Goal: Understand process/instructions: Learn how to perform a task or action

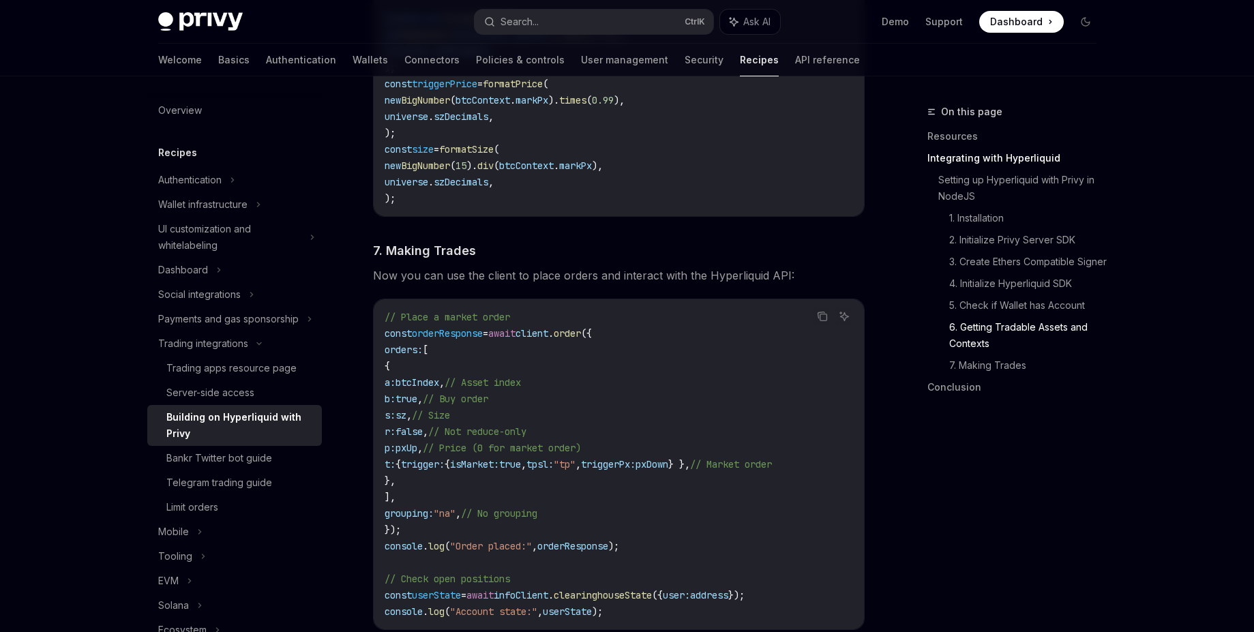
scroll to position [2221, 0]
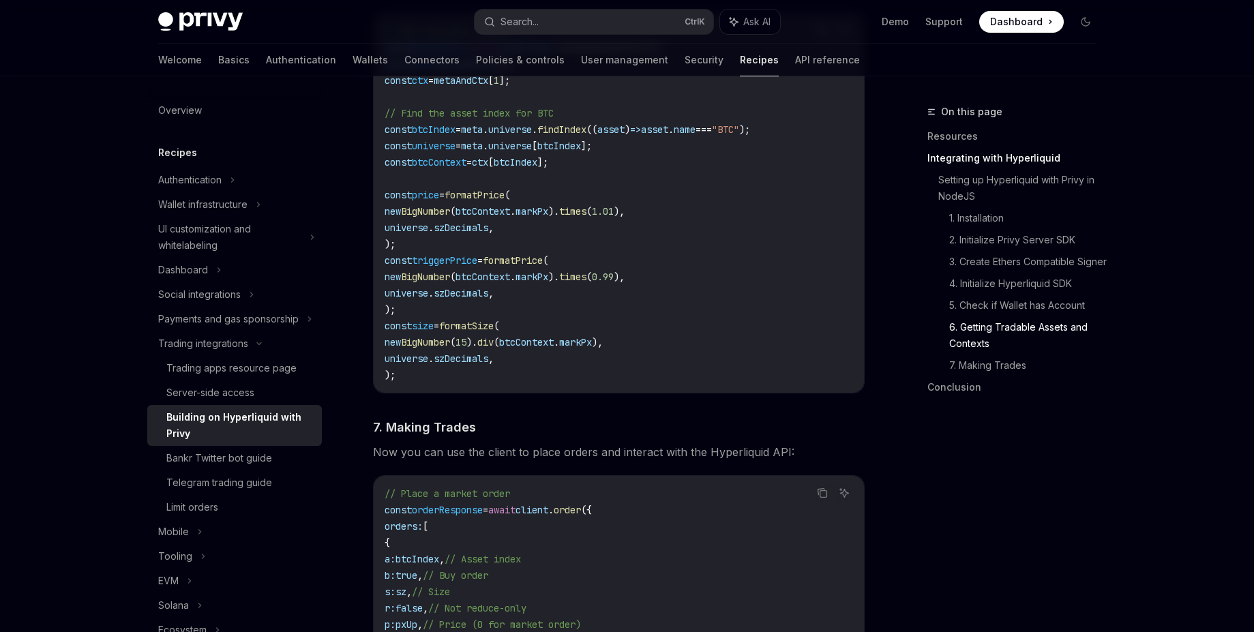
click at [472, 295] on span "szDecimals" at bounding box center [461, 293] width 55 height 12
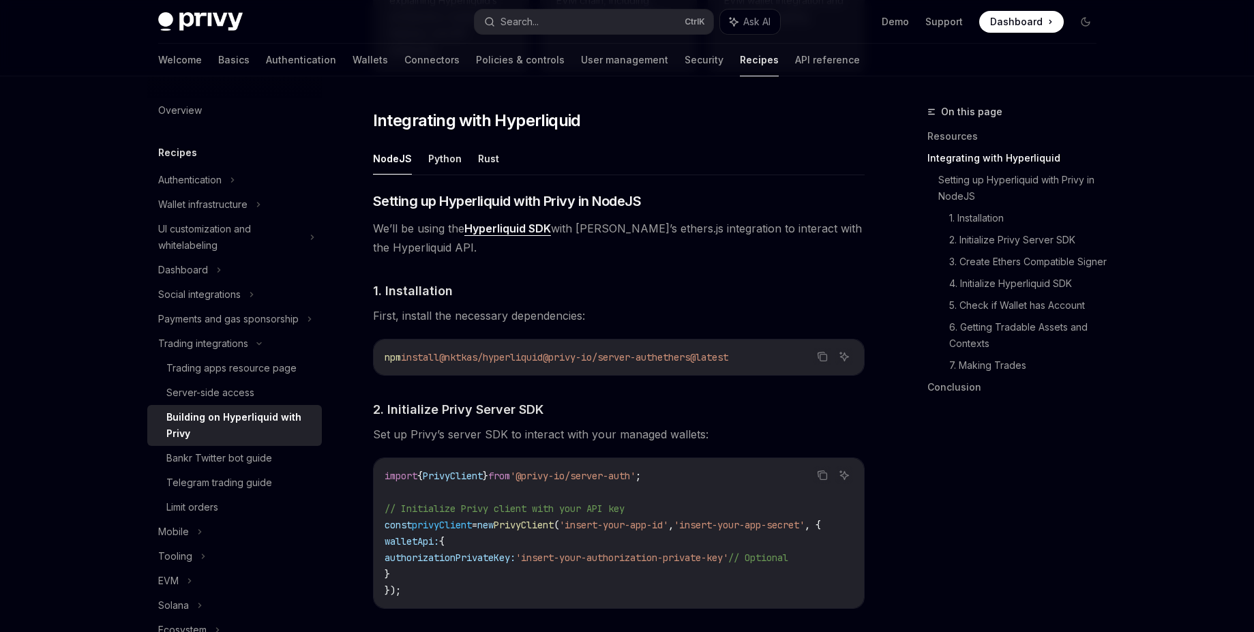
scroll to position [502, 0]
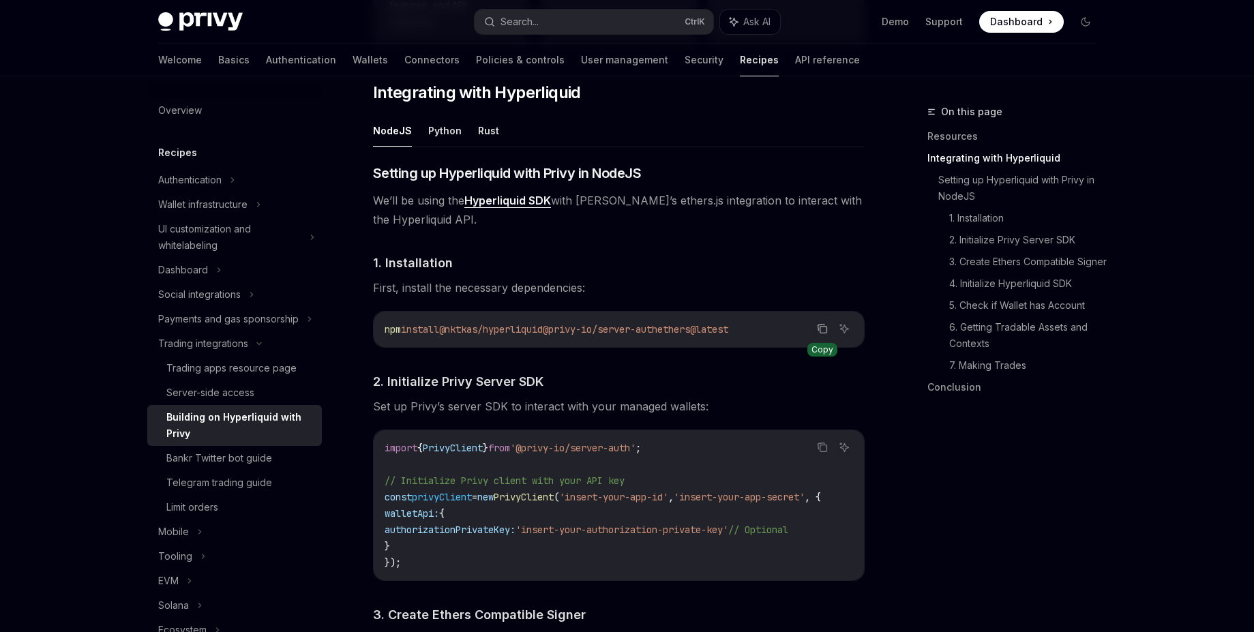
click at [822, 333] on icon "Copy the contents from the code block" at bounding box center [823, 330] width 7 height 7
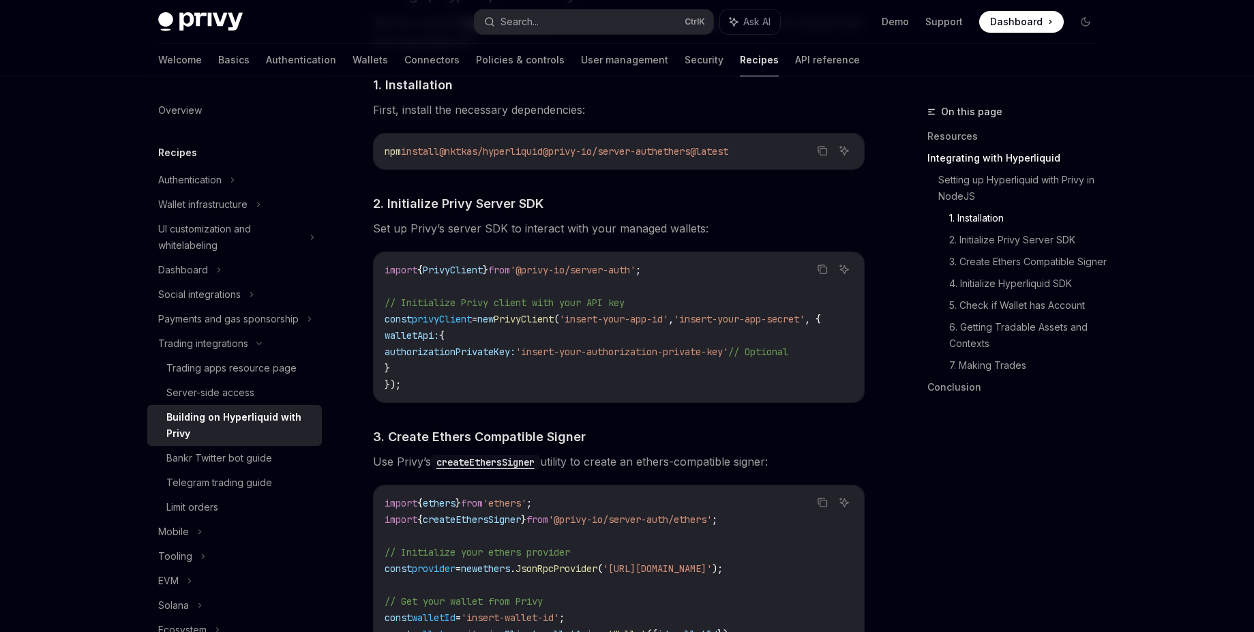
scroll to position [0, 0]
click at [825, 269] on icon "Copy the contents from the code block" at bounding box center [822, 269] width 11 height 11
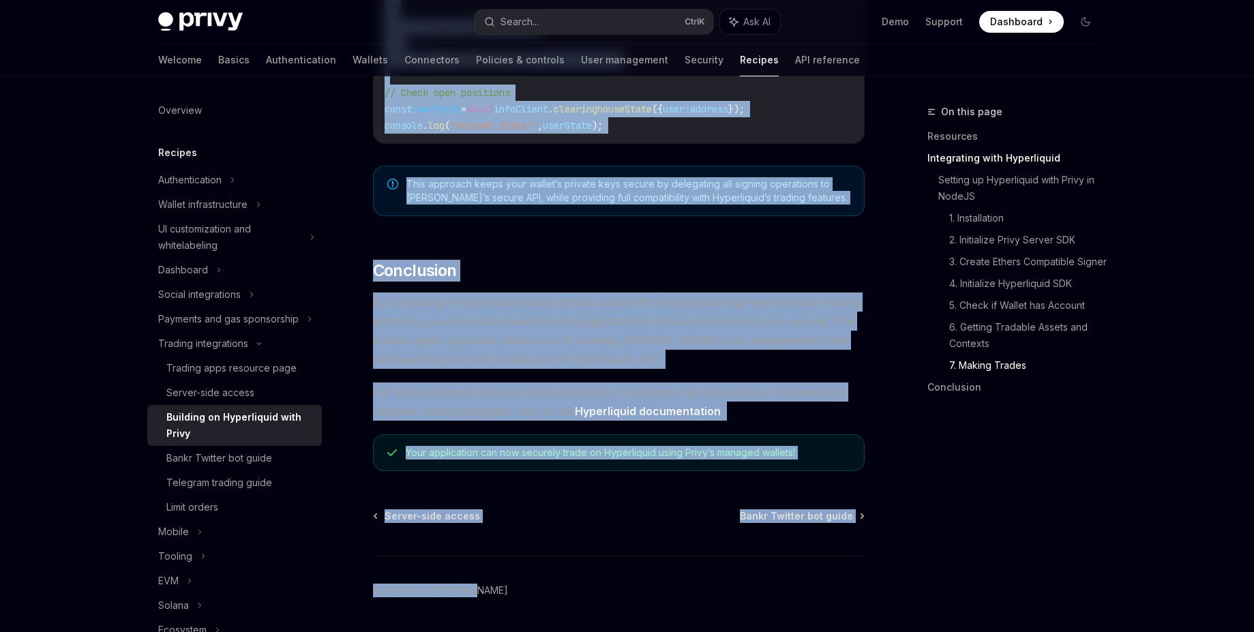
scroll to position [2747, 0]
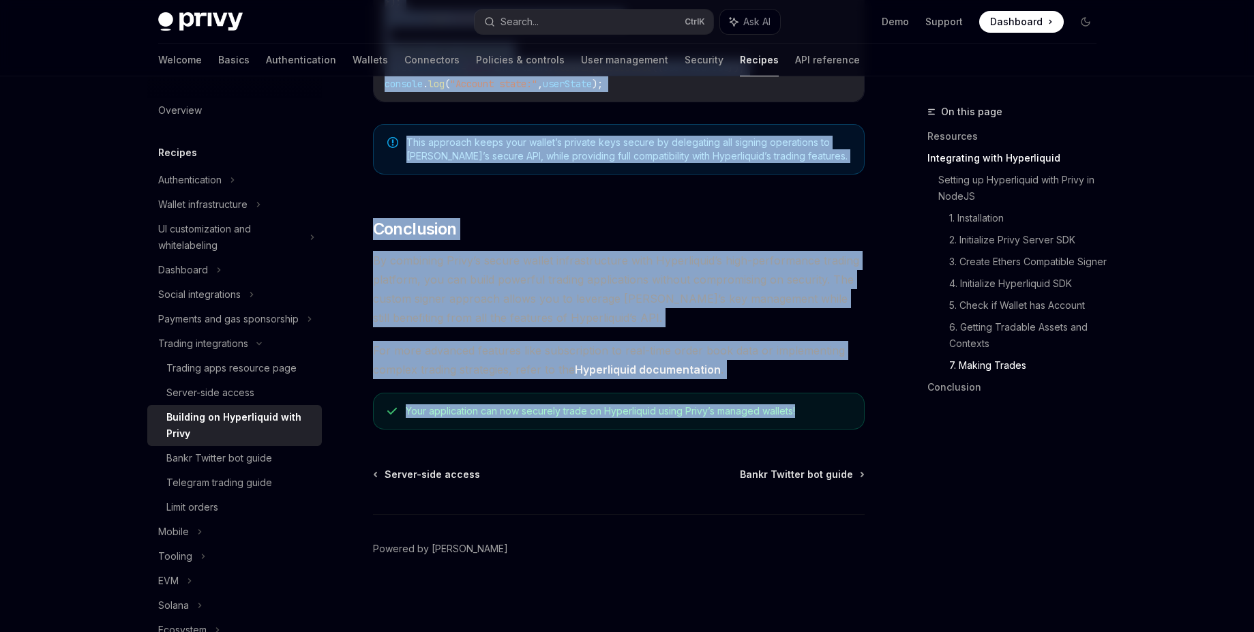
drag, startPoint x: 370, startPoint y: 135, endPoint x: 807, endPoint y: 426, distance: 524.3
copy div "**********"
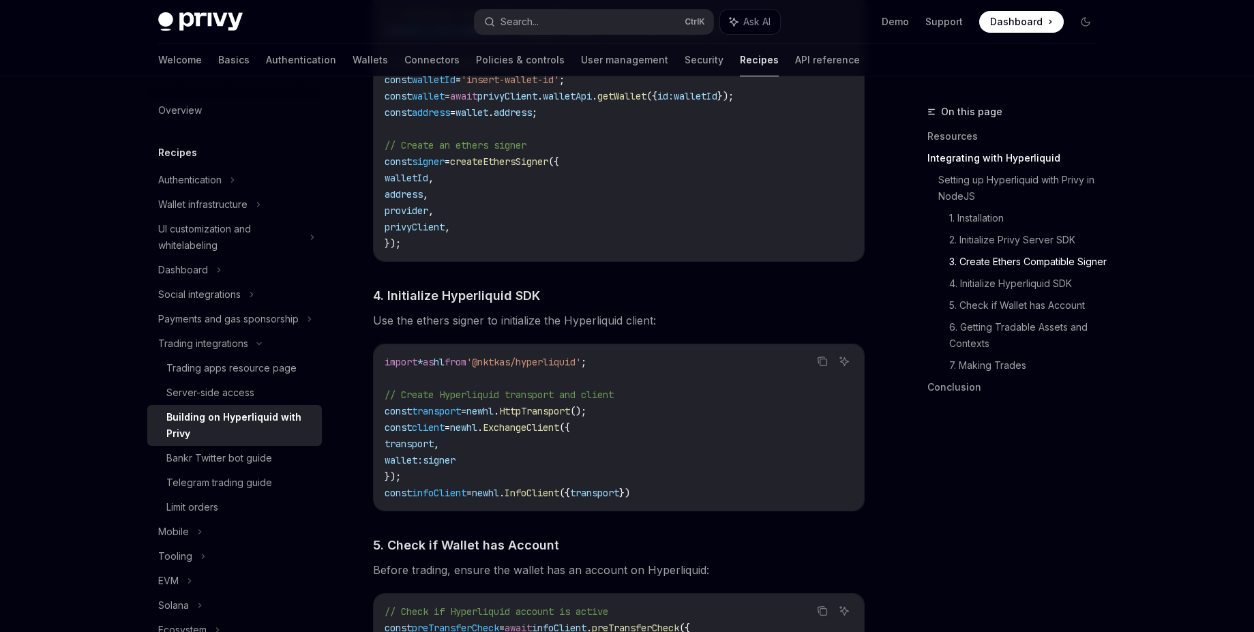
scroll to position [1199, 0]
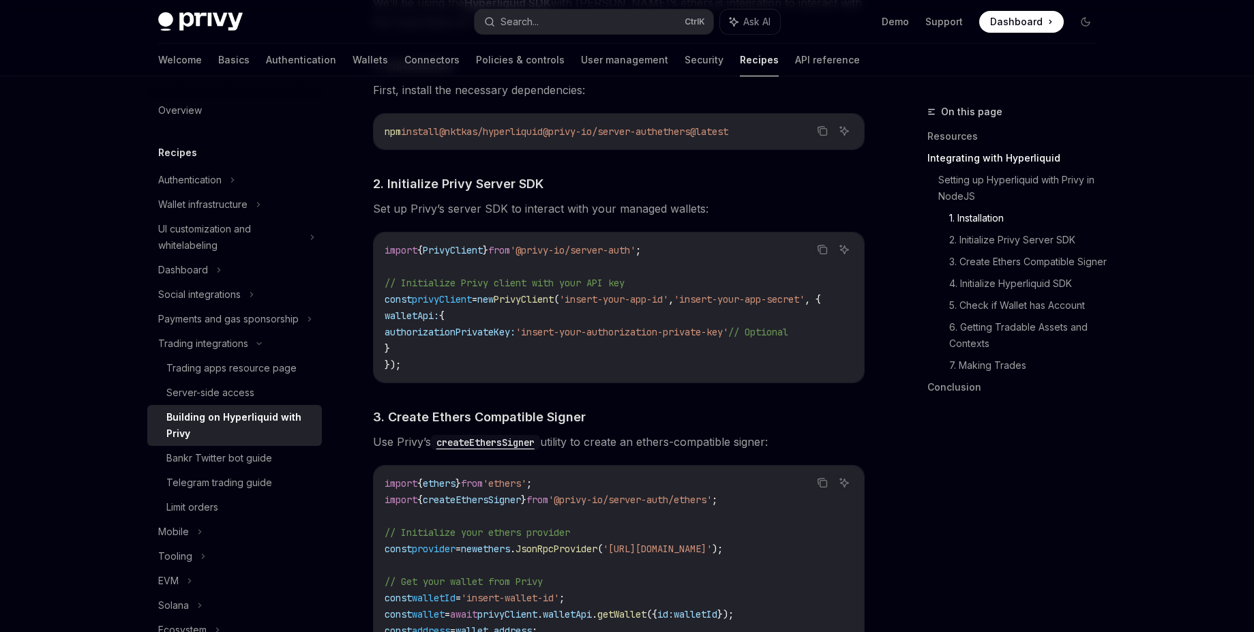
scroll to position [699, 0]
